Goal: Information Seeking & Learning: Learn about a topic

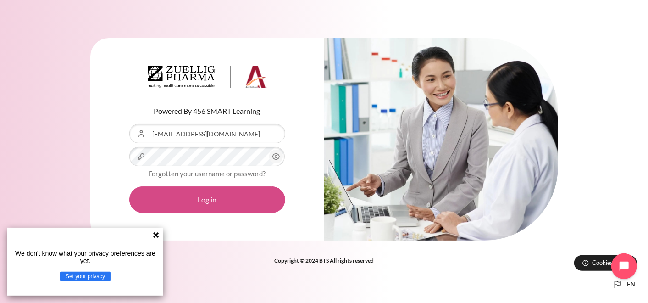
click at [215, 198] on button "Log in" at bounding box center [207, 199] width 156 height 27
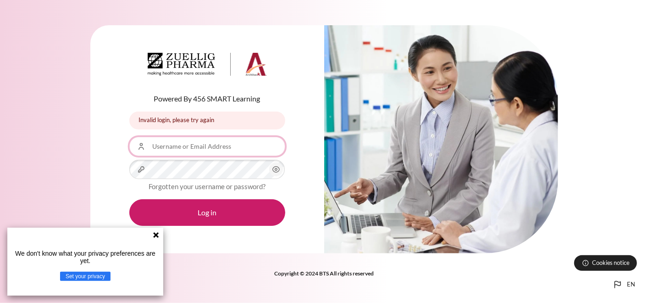
click at [189, 150] on input "Username or Email Address" at bounding box center [207, 146] width 156 height 19
type input "[EMAIL_ADDRESS][DOMAIN_NAME]"
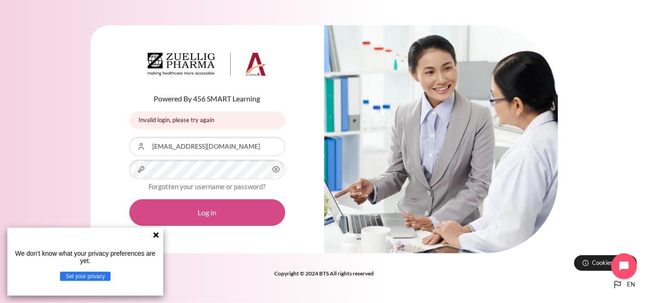
click at [223, 209] on button "Log in" at bounding box center [207, 212] width 156 height 27
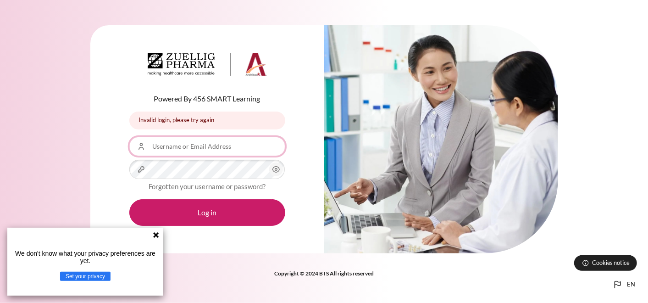
click at [205, 153] on input "Username or Email Address" at bounding box center [207, 146] width 156 height 19
type input "[EMAIL_ADDRESS][DOMAIN_NAME]"
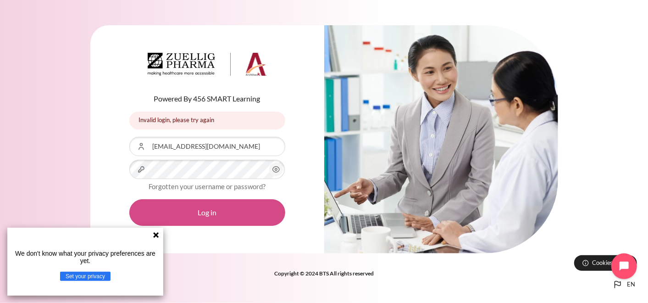
click at [203, 213] on button "Log in" at bounding box center [207, 212] width 156 height 27
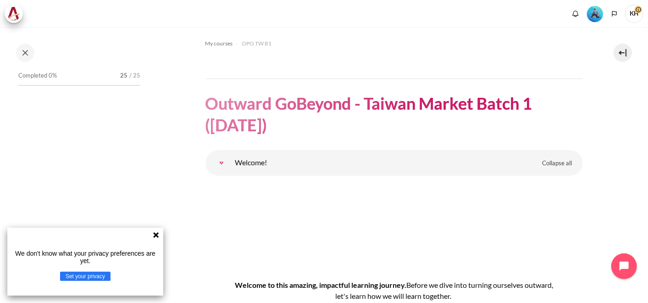
click at [158, 235] on icon at bounding box center [155, 234] width 7 height 7
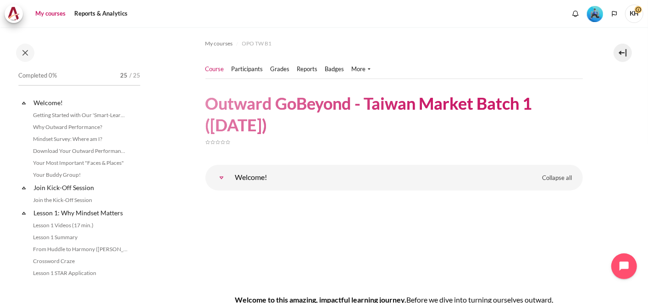
click at [55, 14] on link "My courses" at bounding box center [50, 14] width 37 height 18
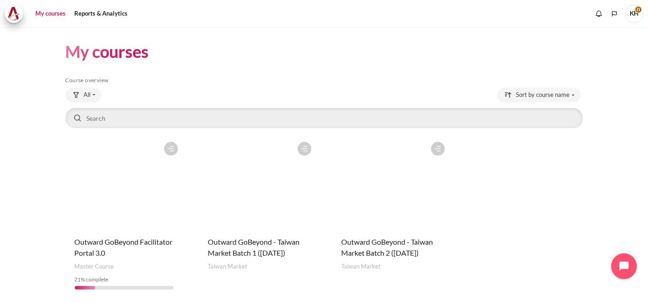
click at [382, 197] on figure "Content" at bounding box center [390, 183] width 117 height 92
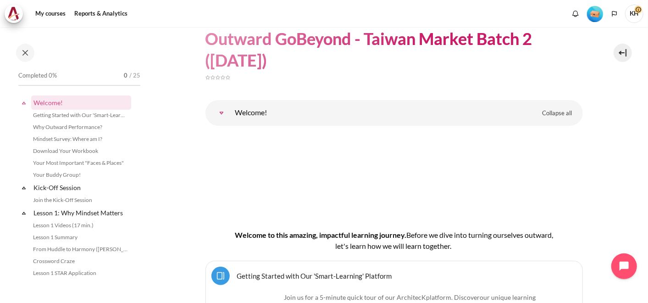
scroll to position [51, 0]
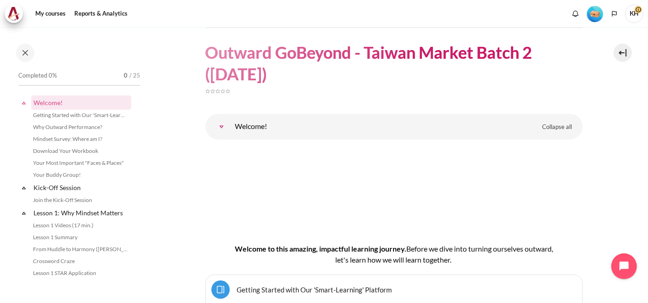
click at [59, 171] on link "Your Buddy Group!" at bounding box center [80, 174] width 100 height 11
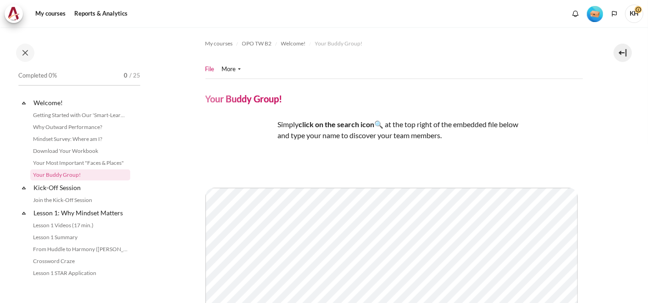
scroll to position [1, 0]
click at [160, 107] on section "My courses OPO TW B2 Welcome! Your Buddy Group! File" at bounding box center [394, 271] width 494 height 489
click at [55, 99] on link "Welcome!" at bounding box center [81, 101] width 98 height 12
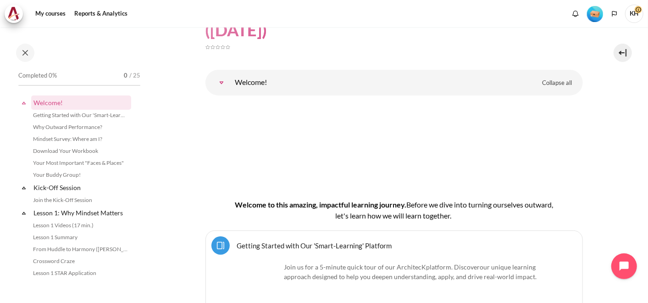
scroll to position [110, 0]
